Goal: Information Seeking & Learning: Learn about a topic

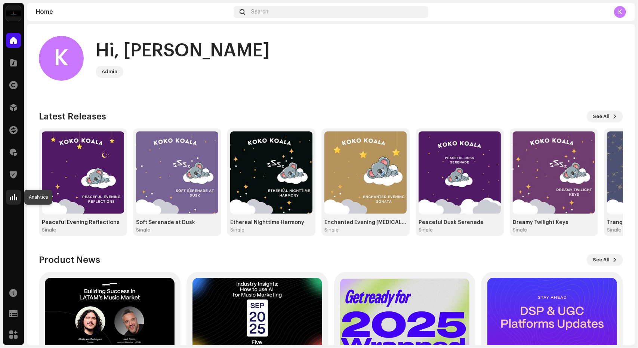
click at [15, 194] on span at bounding box center [13, 197] width 7 height 6
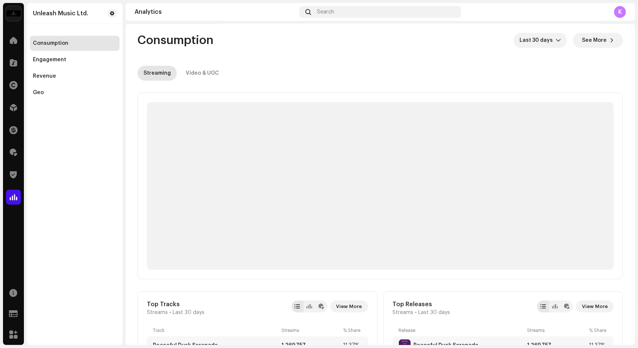
scroll to position [3, 0]
click at [533, 41] on span "Last 30 days" at bounding box center [537, 40] width 36 height 15
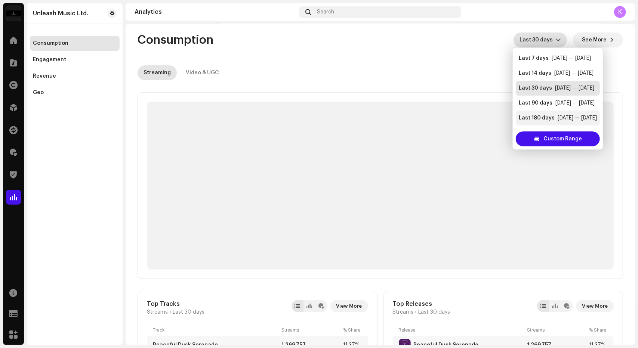
click at [537, 116] on div "Last 180 days" at bounding box center [537, 117] width 36 height 7
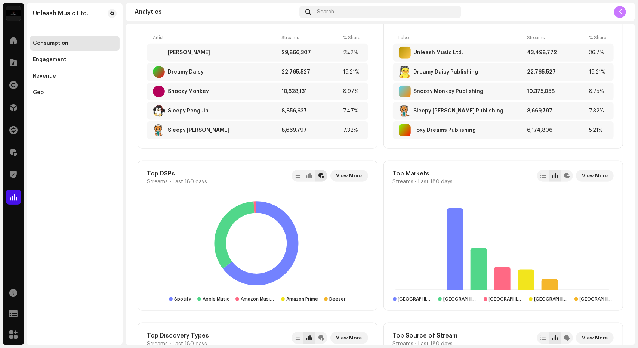
scroll to position [459, 0]
click at [351, 178] on span "View More" at bounding box center [349, 175] width 26 height 15
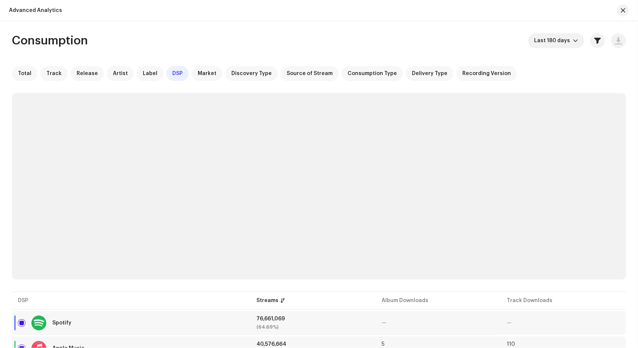
click at [321, 19] on div "Advanced Analytics" at bounding box center [319, 10] width 638 height 21
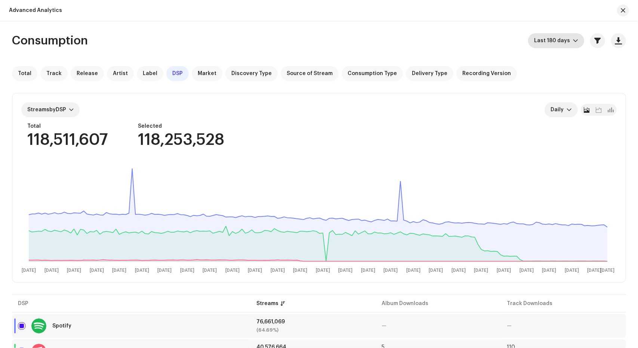
click at [558, 46] on span "Last 180 days" at bounding box center [553, 40] width 39 height 15
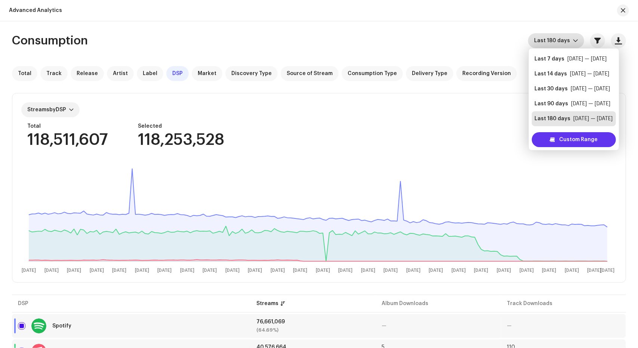
scroll to position [12, 0]
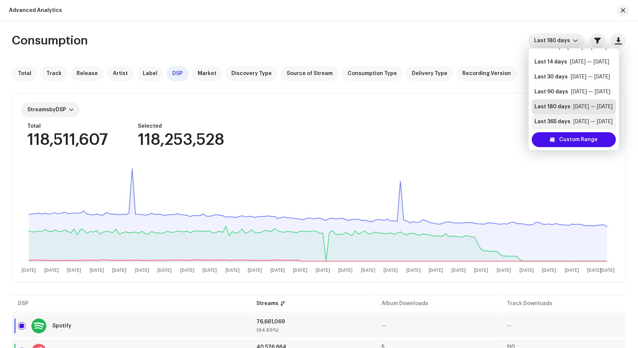
click at [570, 121] on div "Last 365 days [DATE] — [DATE]" at bounding box center [574, 121] width 78 height 7
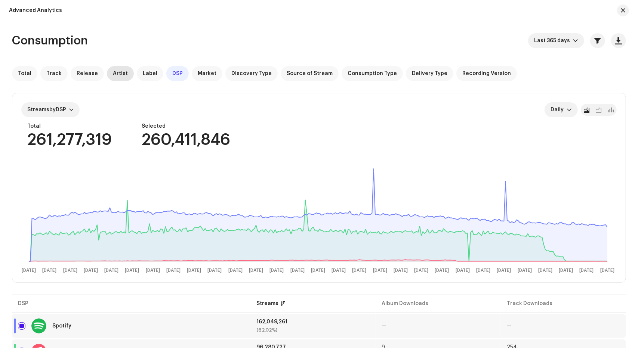
click at [123, 79] on div "Artist" at bounding box center [120, 73] width 27 height 15
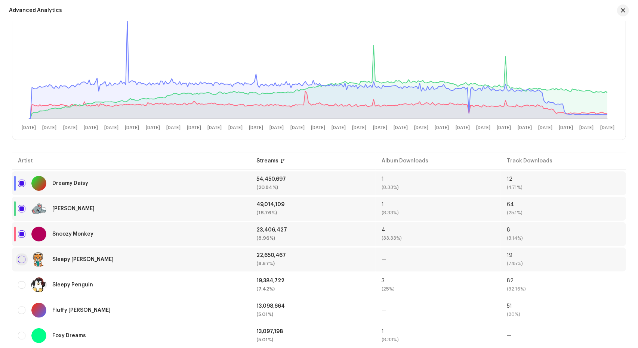
scroll to position [115, 0]
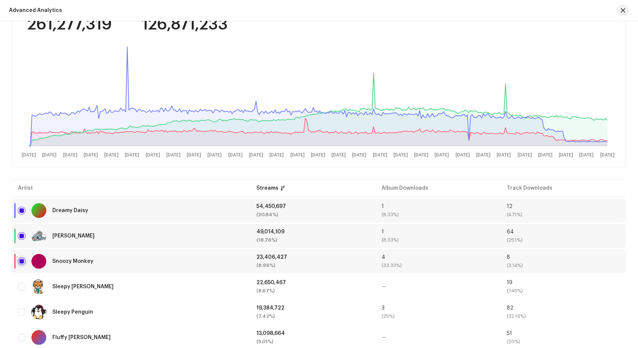
click at [19, 260] on input "checkbox" at bounding box center [21, 261] width 7 height 7
checkbox input "false"
click at [22, 210] on input "Row Selected" at bounding box center [21, 210] width 7 height 7
checkbox input "false"
